Goal: Transaction & Acquisition: Purchase product/service

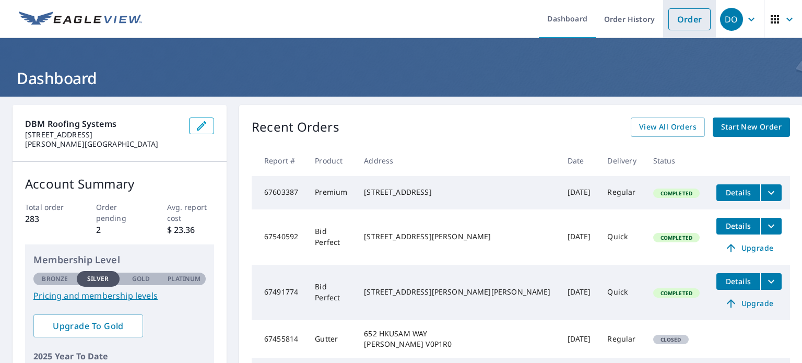
click at [693, 22] on link "Order" at bounding box center [690, 19] width 42 height 22
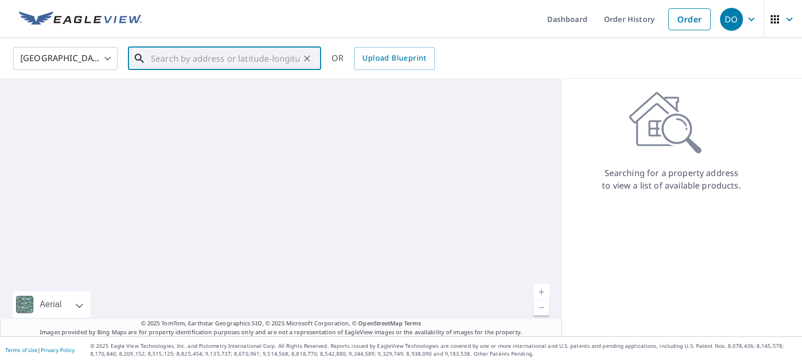
click at [170, 56] on input "text" at bounding box center [225, 58] width 149 height 29
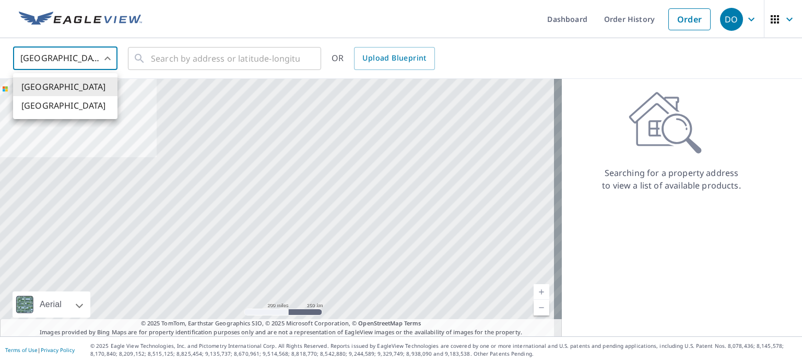
click at [77, 61] on body "DO DO Dashboard Order History Order DO United States US ​ ​ OR Upload Blueprint…" at bounding box center [401, 181] width 802 height 363
drag, startPoint x: 58, startPoint y: 100, endPoint x: 67, endPoint y: 91, distance: 12.2
click at [60, 100] on li "[GEOGRAPHIC_DATA]" at bounding box center [65, 105] width 104 height 19
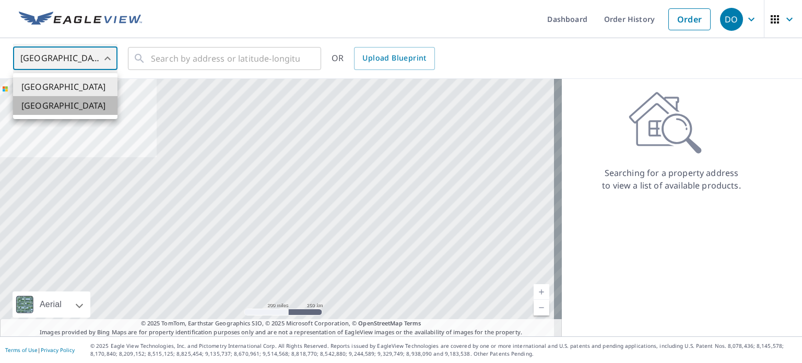
type input "CA"
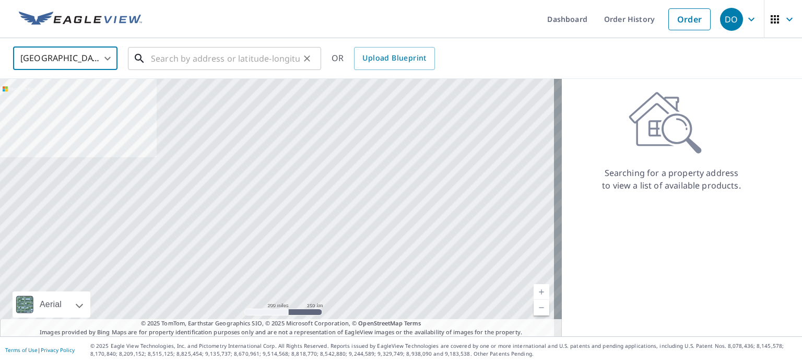
click at [185, 57] on input "text" at bounding box center [225, 58] width 149 height 29
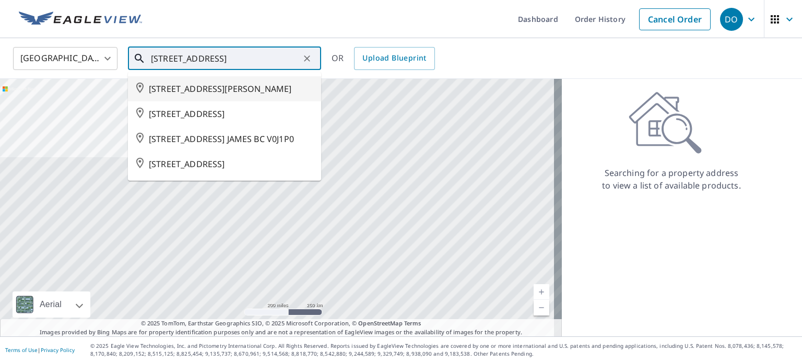
click at [198, 95] on span "[STREET_ADDRESS][PERSON_NAME]" at bounding box center [231, 89] width 164 height 13
type input "[STREET_ADDRESS][PERSON_NAME]"
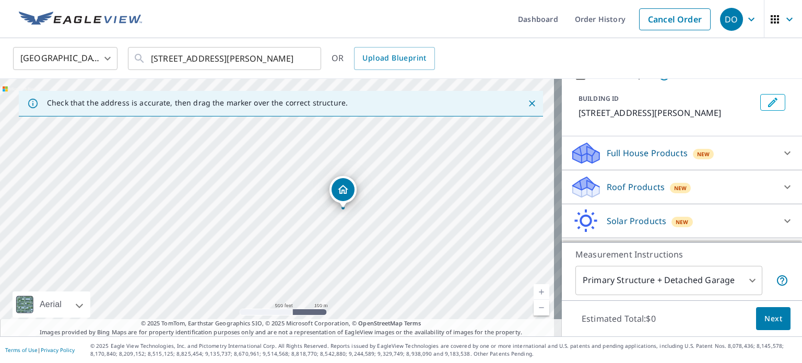
scroll to position [92, 0]
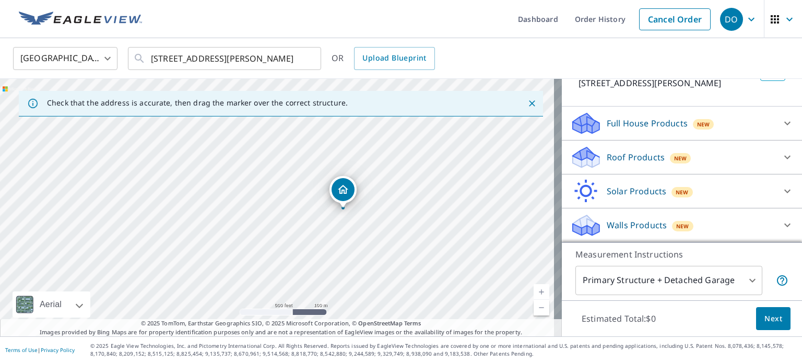
click at [756, 308] on button "Next" at bounding box center [773, 319] width 34 height 24
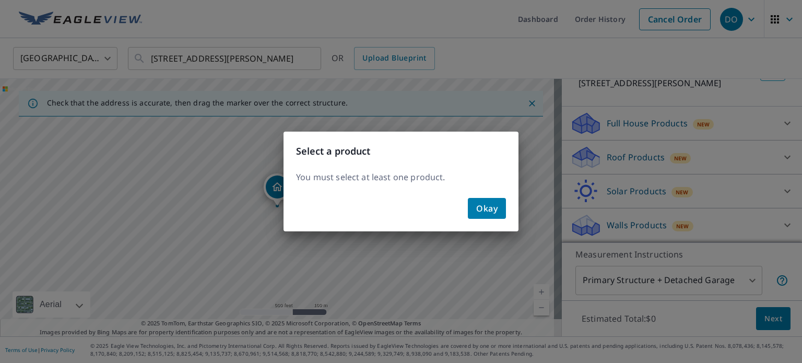
click at [497, 207] on span "Okay" at bounding box center [486, 208] width 21 height 15
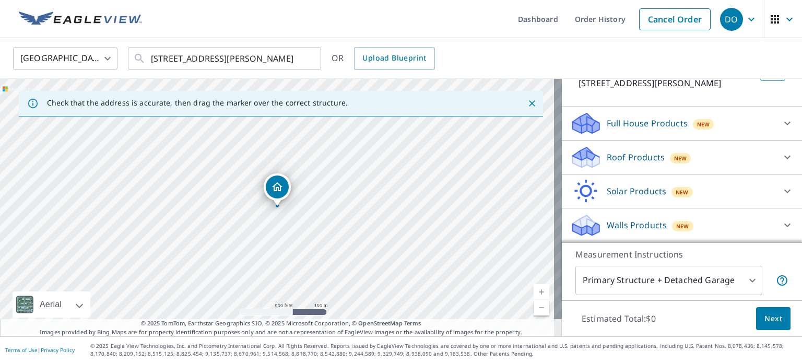
click at [642, 160] on p "Roof Products" at bounding box center [636, 157] width 58 height 13
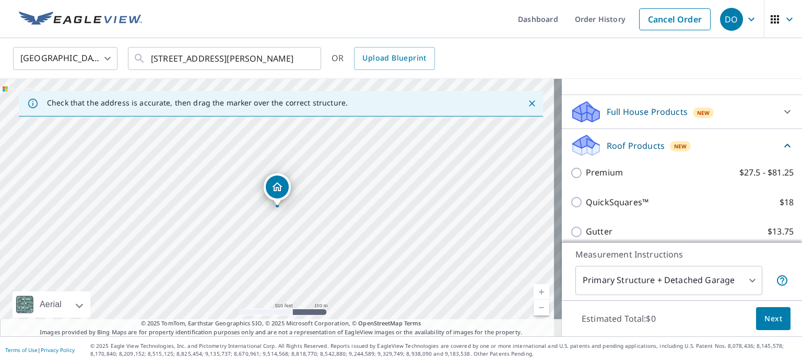
scroll to position [144, 0]
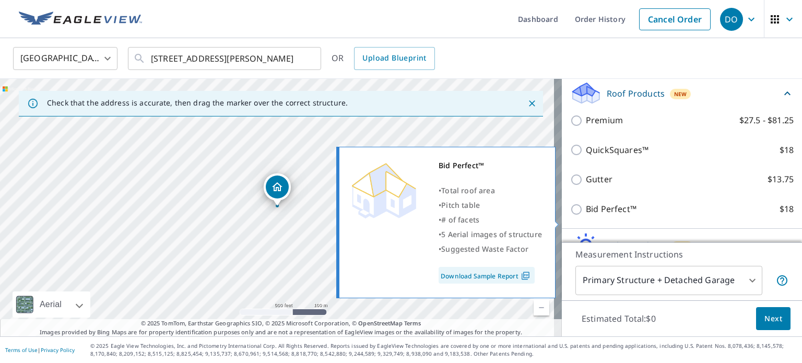
click at [588, 216] on p "Bid Perfect™" at bounding box center [611, 209] width 51 height 13
click at [586, 216] on input "Bid Perfect™ $18" at bounding box center [578, 209] width 16 height 13
checkbox input "true"
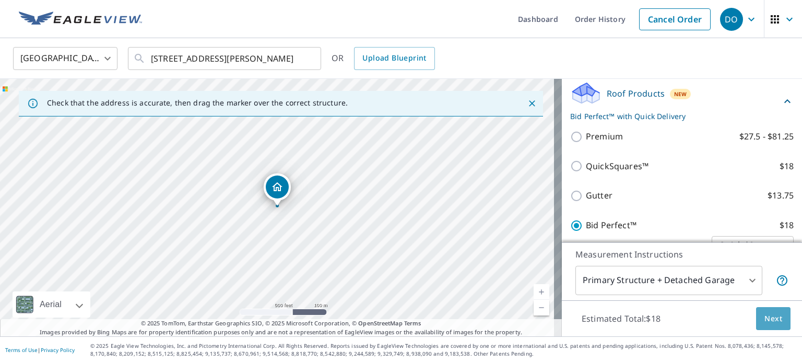
click at [765, 317] on span "Next" at bounding box center [774, 318] width 18 height 13
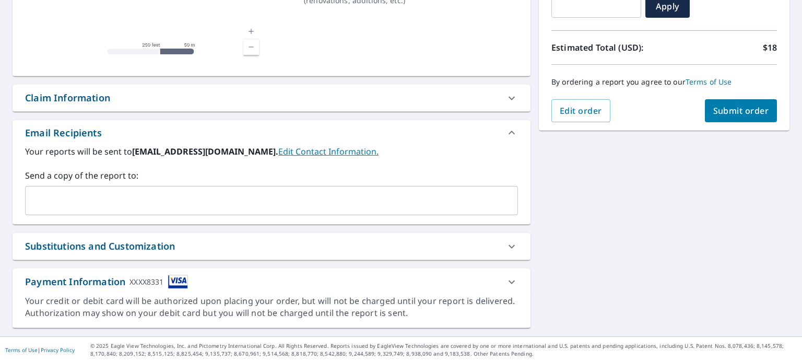
scroll to position [202, 0]
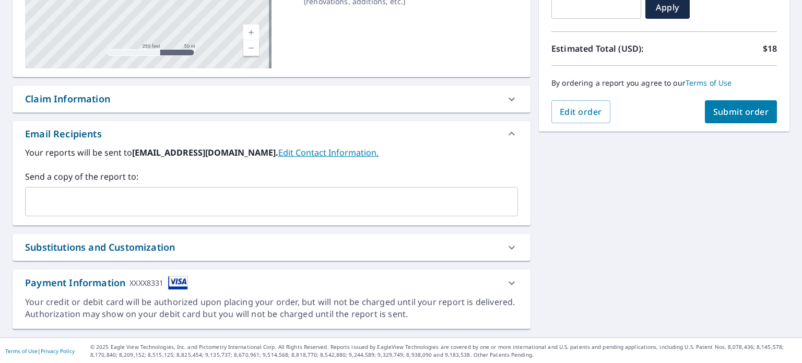
click at [111, 209] on input "text" at bounding box center [264, 202] width 468 height 20
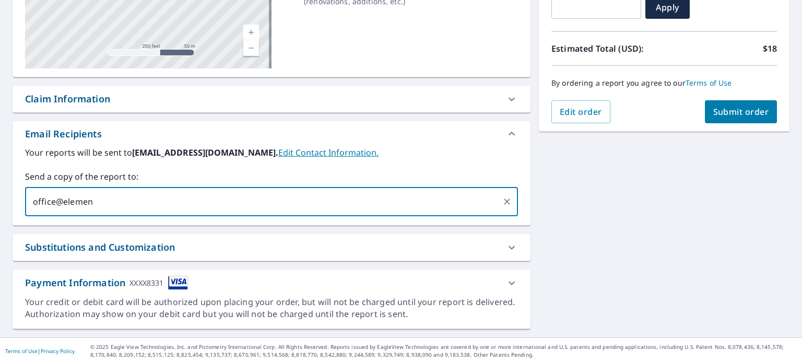
type input "office@element"
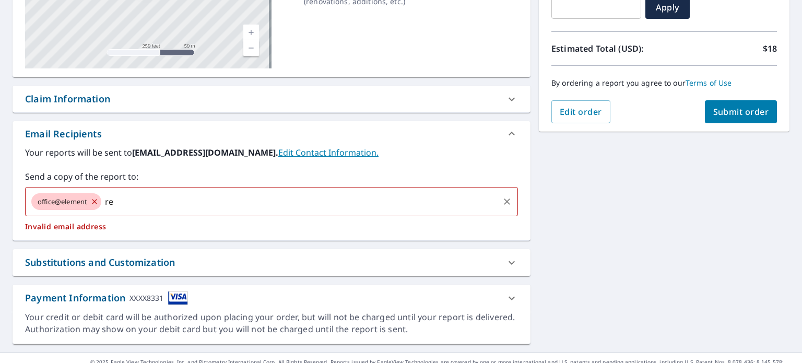
type input "r"
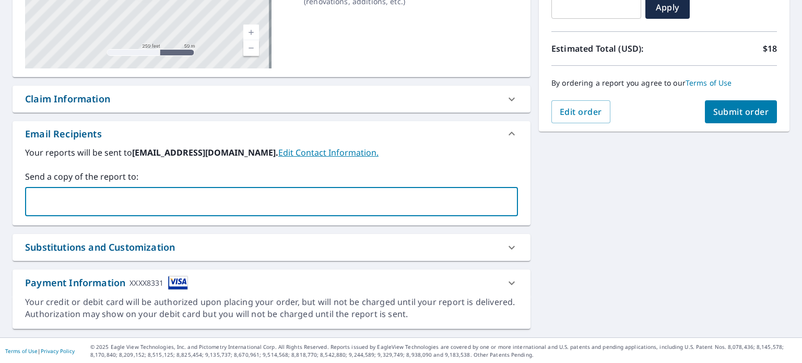
type input "p"
type input "office@element"
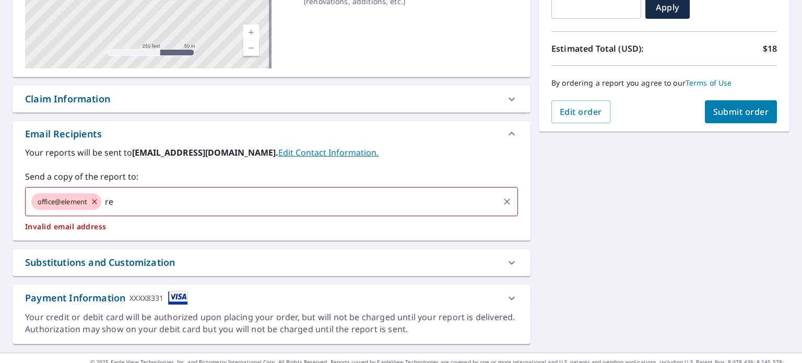
type input "r"
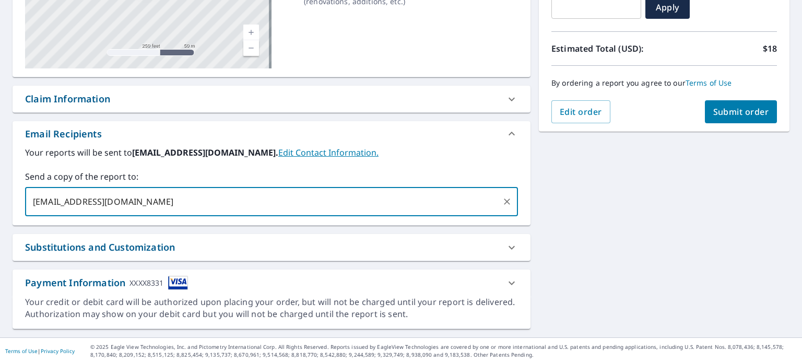
type input "[EMAIL_ADDRESS][DOMAIN_NAME]"
click at [728, 109] on span "Submit order" at bounding box center [741, 111] width 56 height 11
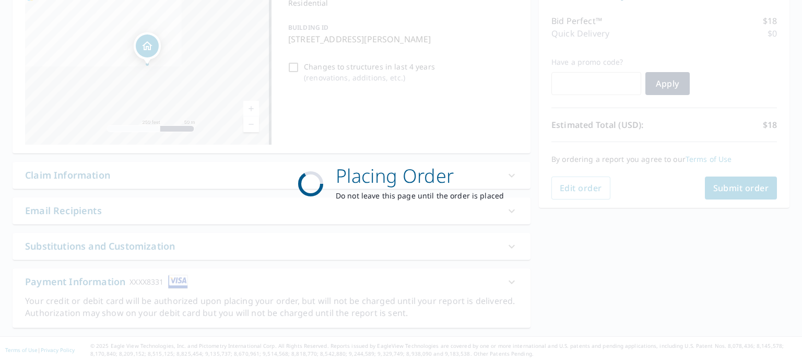
scroll to position [124, 0]
